Goal: Entertainment & Leisure: Consume media (video, audio)

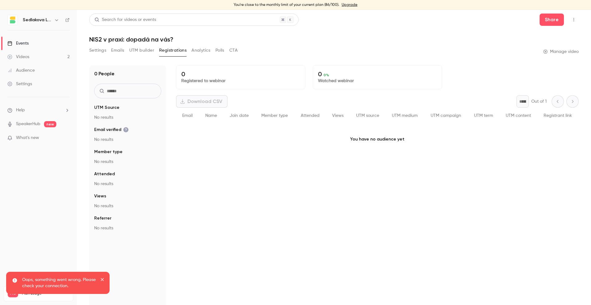
click at [120, 51] on button "Emails" at bounding box center [117, 51] width 13 height 10
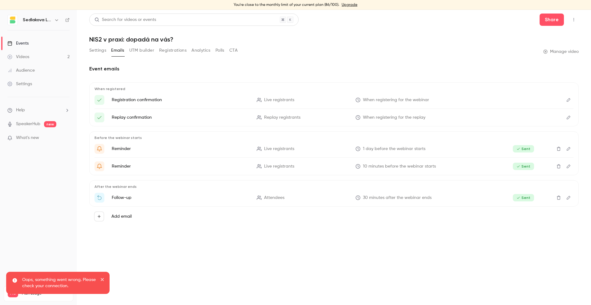
click at [186, 50] on button "Registrations" at bounding box center [172, 51] width 27 height 10
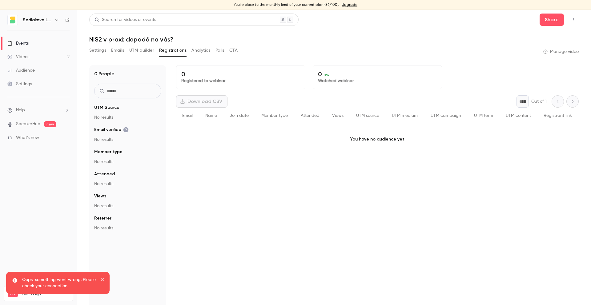
click at [209, 52] on button "Analytics" at bounding box center [200, 51] width 19 height 10
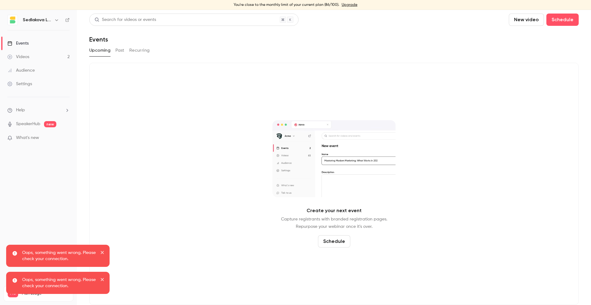
click at [58, 59] on link "Videos 2" at bounding box center [38, 57] width 77 height 14
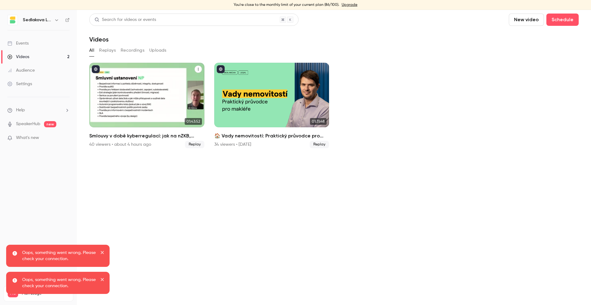
click at [152, 98] on div "Smlouvy v době kyberregulací: jak na nZKB, DORA a GDPR" at bounding box center [146, 95] width 115 height 65
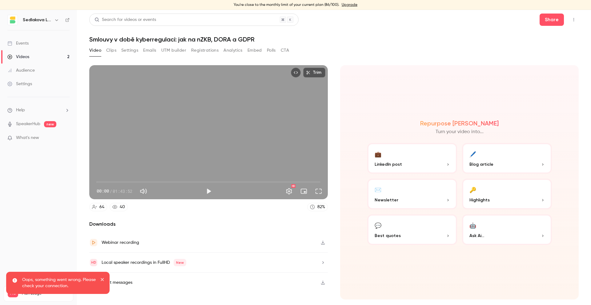
click at [227, 51] on button "Analytics" at bounding box center [232, 51] width 19 height 10
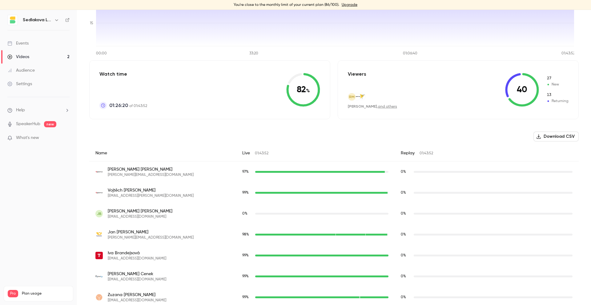
scroll to position [108, 0]
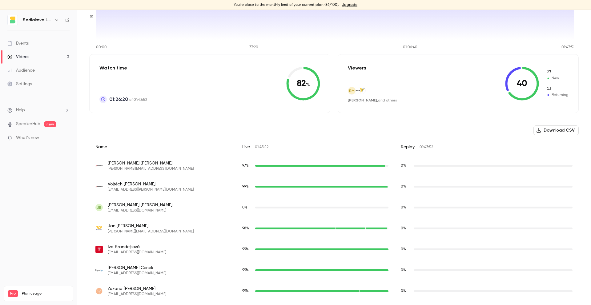
click at [389, 101] on link "and others" at bounding box center [387, 101] width 19 height 4
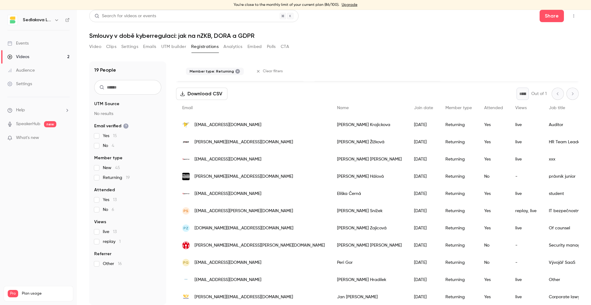
scroll to position [3, 0]
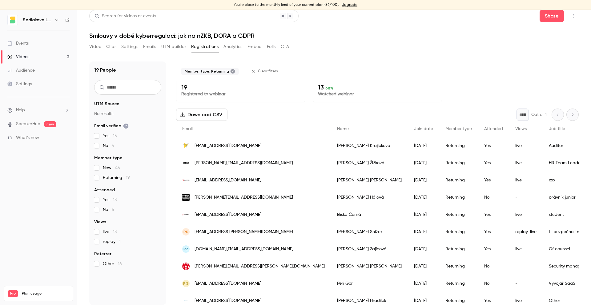
click at [229, 45] on button "Analytics" at bounding box center [232, 47] width 19 height 10
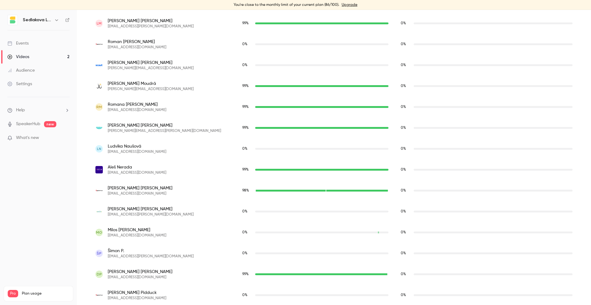
scroll to position [1025, 0]
